Goal: Transaction & Acquisition: Purchase product/service

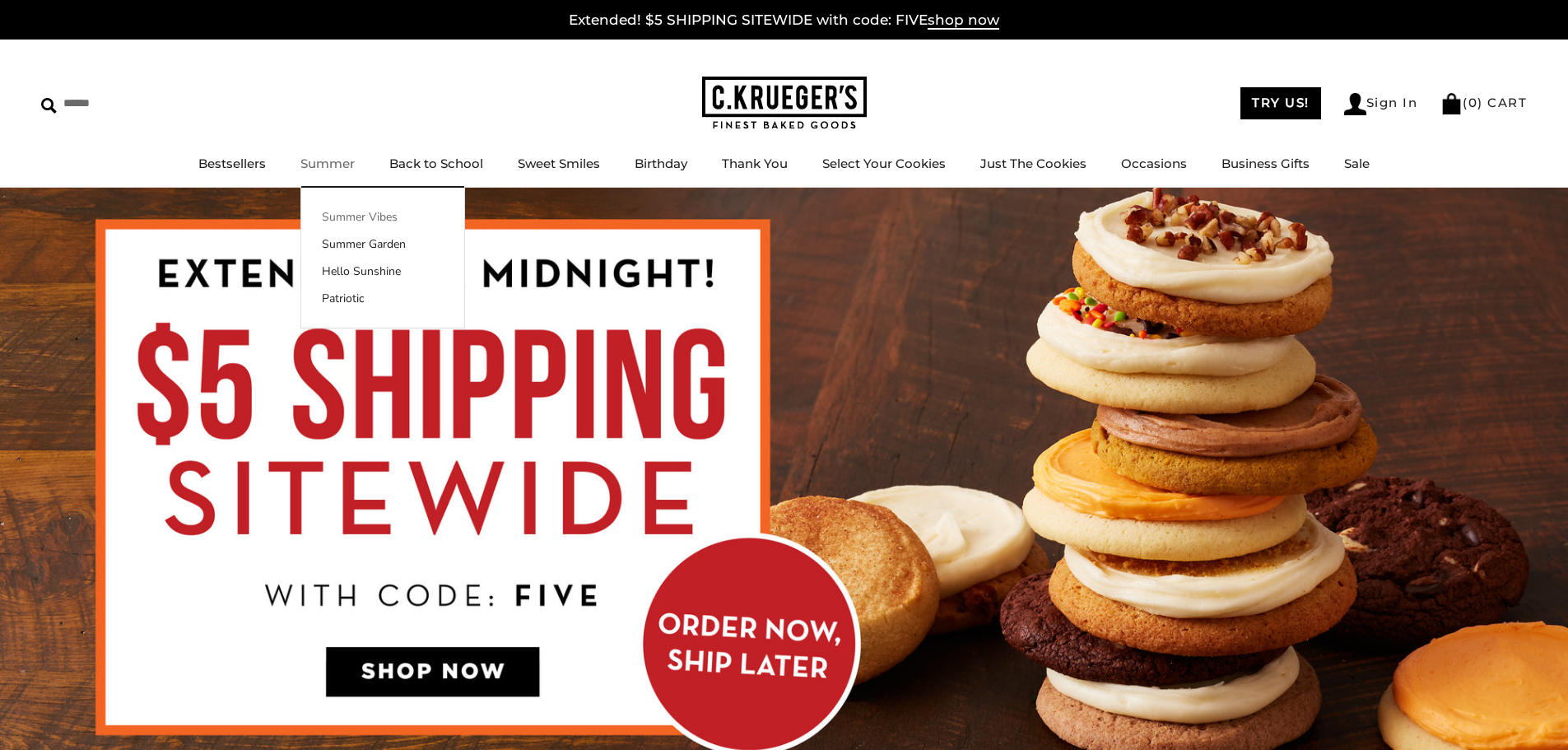
click at [356, 219] on link "Summer Vibes" at bounding box center [382, 217] width 163 height 17
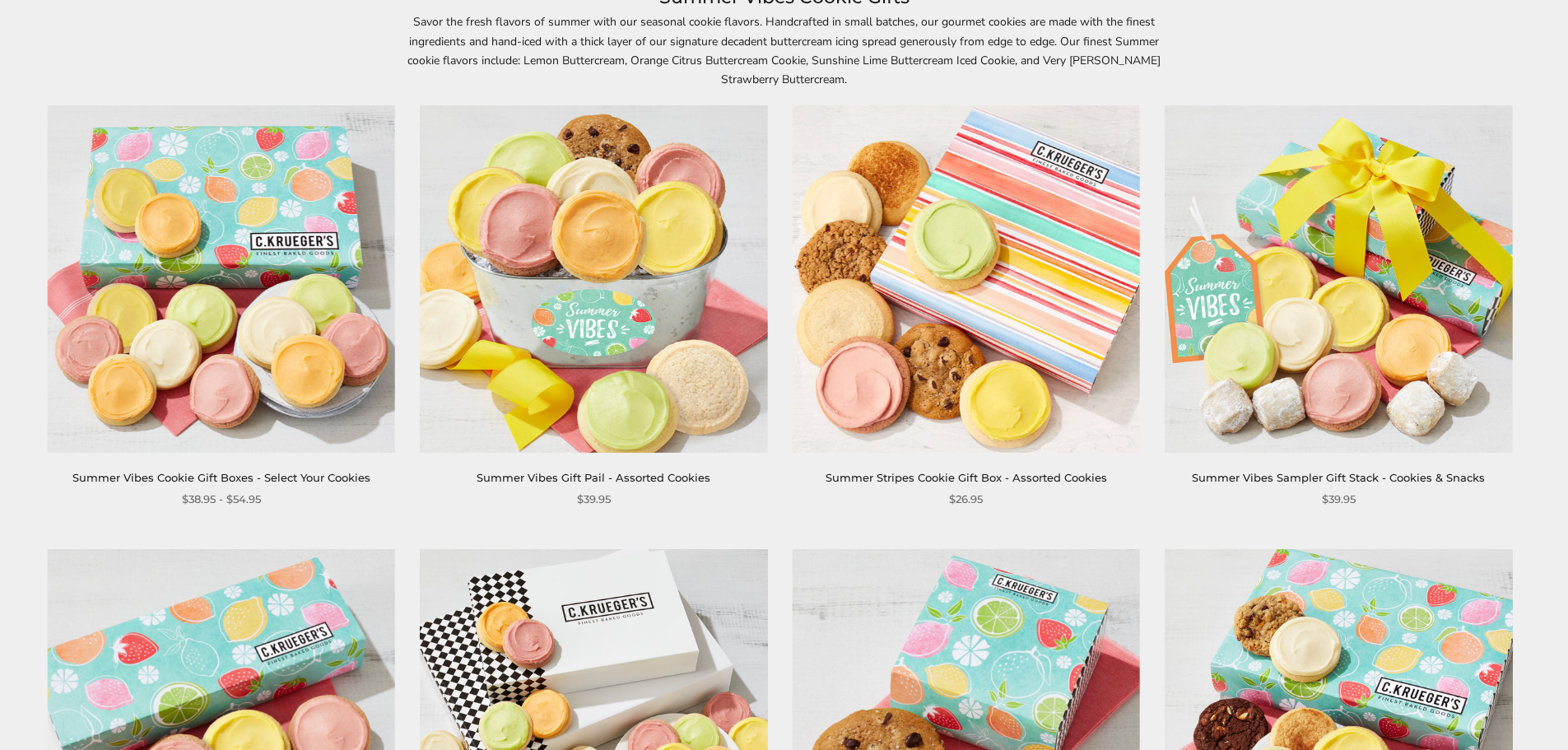
scroll to position [329, 0]
